Goal: Find specific page/section: Find specific page/section

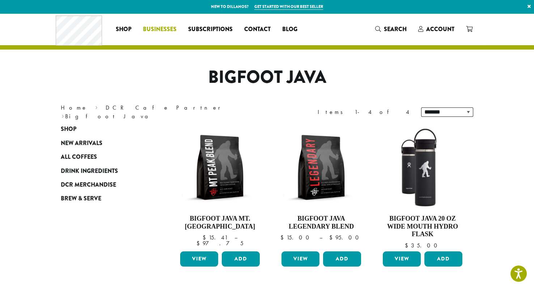
click at [151, 28] on span "Businesses" at bounding box center [160, 29] width 34 height 9
